Goal: Check status: Check status

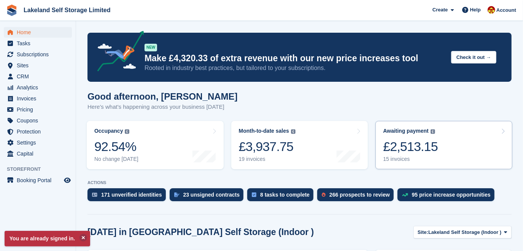
click at [404, 132] on div "Awaiting payment" at bounding box center [406, 131] width 46 height 6
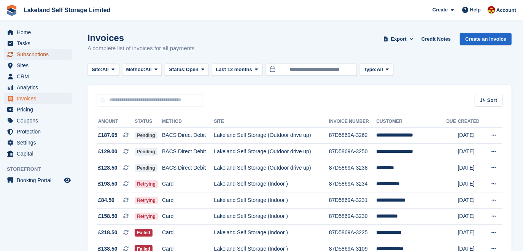
click at [29, 54] on span "Subscriptions" at bounding box center [40, 54] width 46 height 11
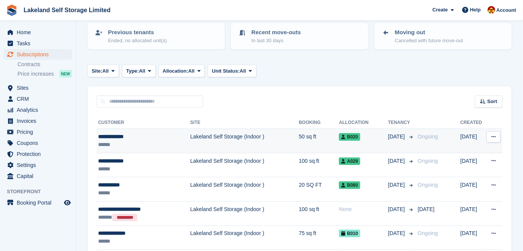
scroll to position [104, 0]
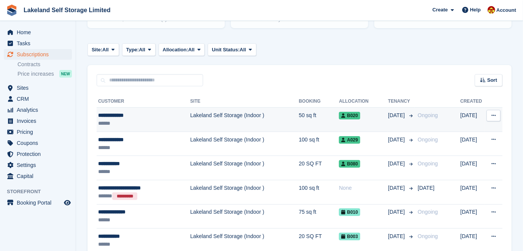
click at [216, 115] on td "Lakeland Self Storage (Indoor )" at bounding box center [244, 120] width 109 height 24
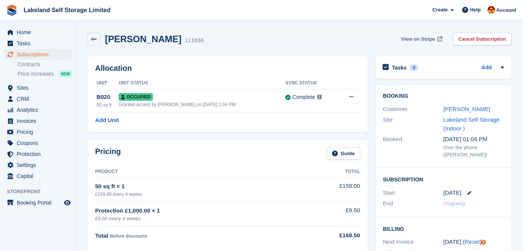
click at [431, 38] on span "View on Stripe" at bounding box center [419, 39] width 34 height 8
